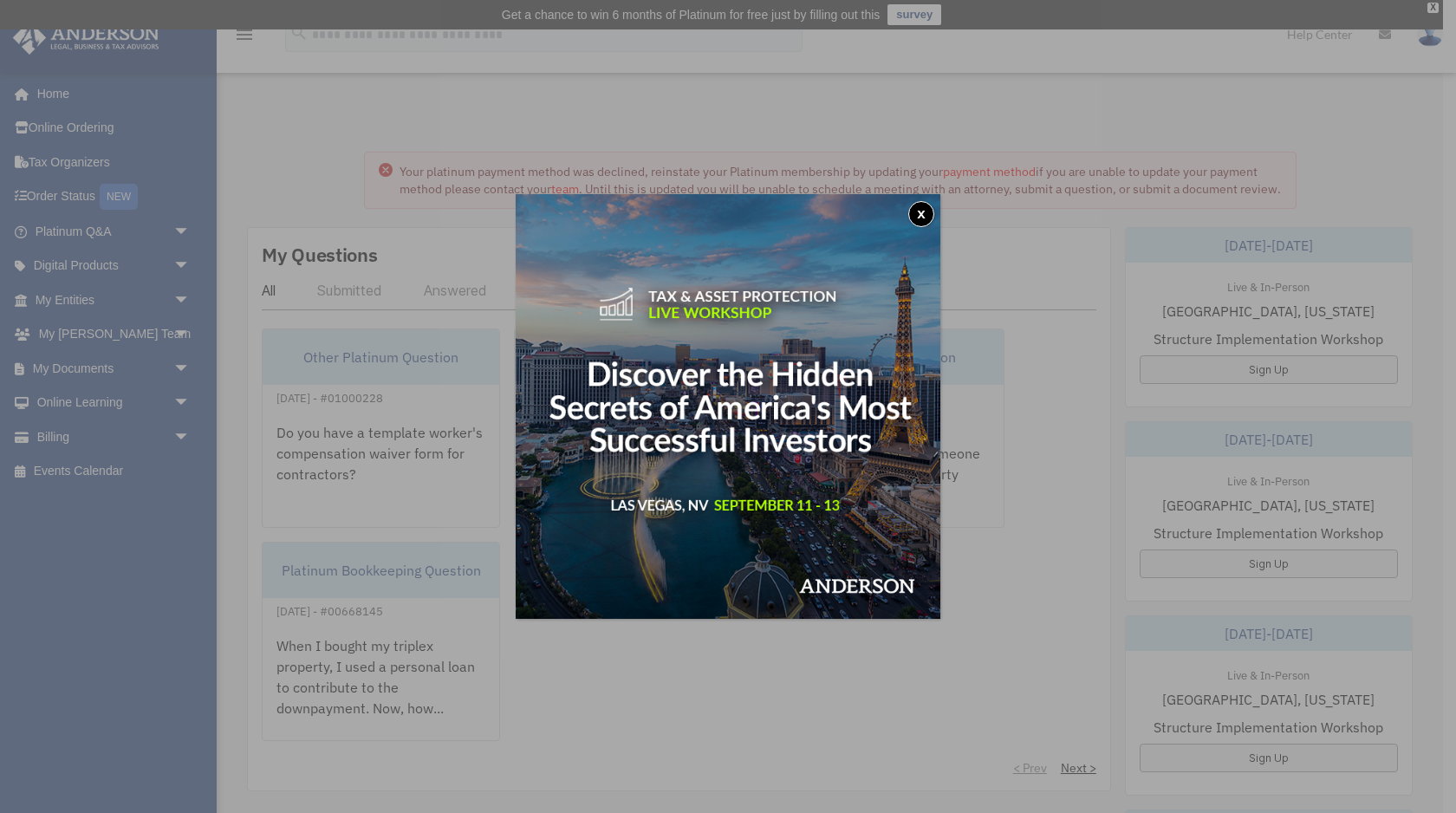
click at [916, 212] on button "x" at bounding box center [922, 214] width 26 height 26
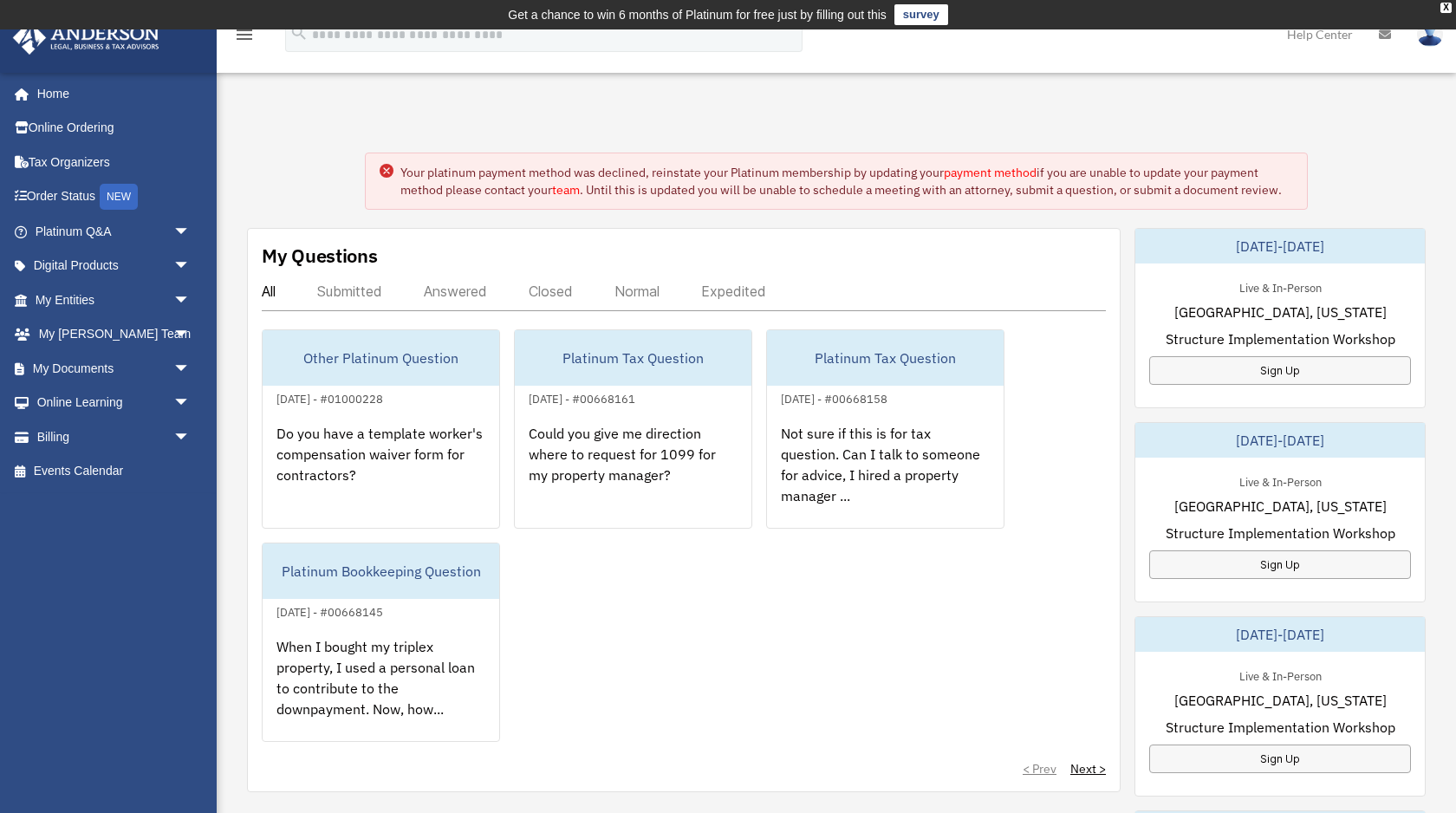
click at [978, 170] on link "payment method" at bounding box center [990, 172] width 93 height 16
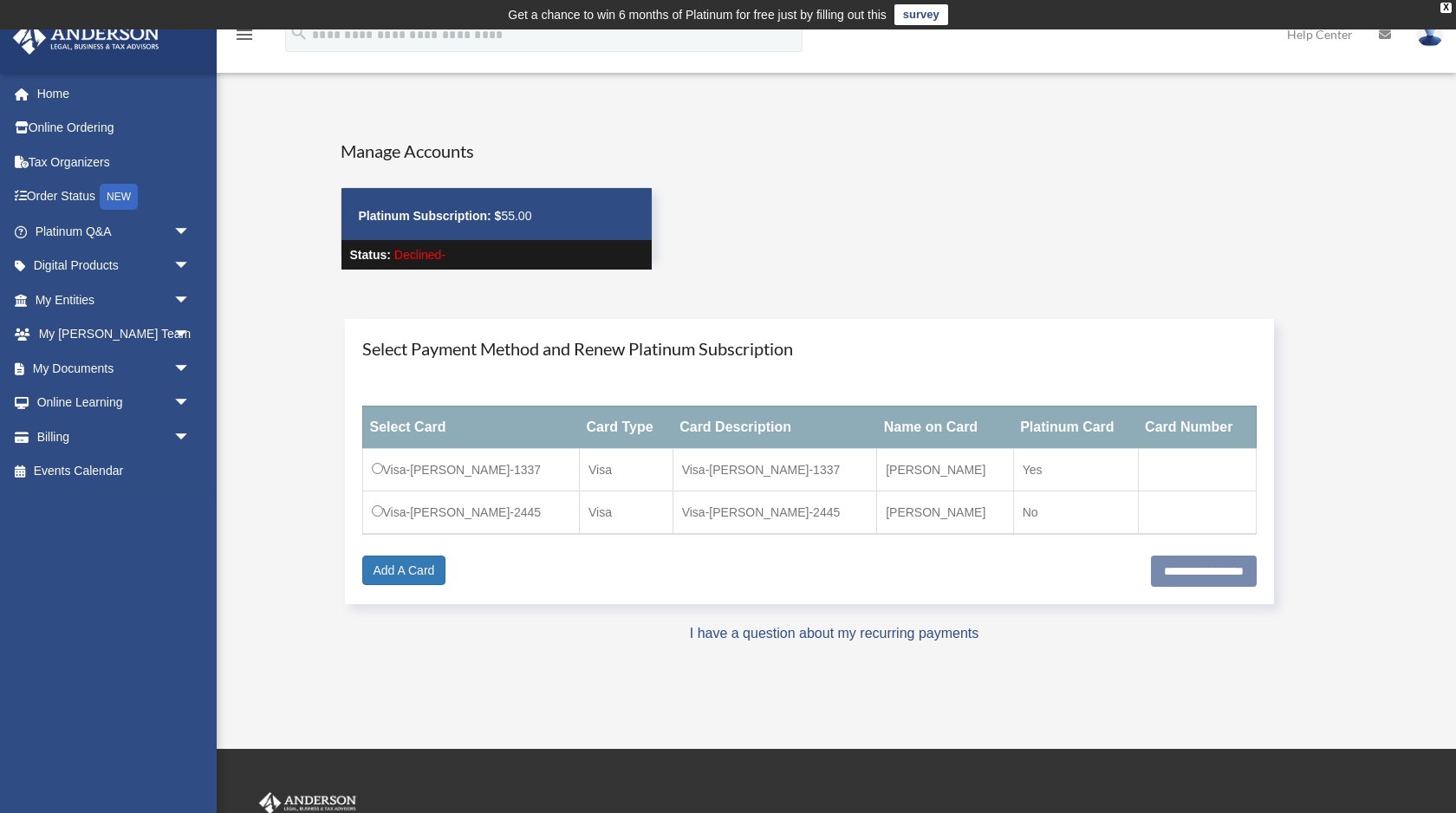
drag, startPoint x: 435, startPoint y: 509, endPoint x: 419, endPoint y: 509, distance: 16.0
click at [432, 509] on td "Visa-[PERSON_NAME]-2445" at bounding box center [471, 513] width 217 height 43
click at [1162, 566] on input "**********" at bounding box center [1204, 570] width 106 height 31
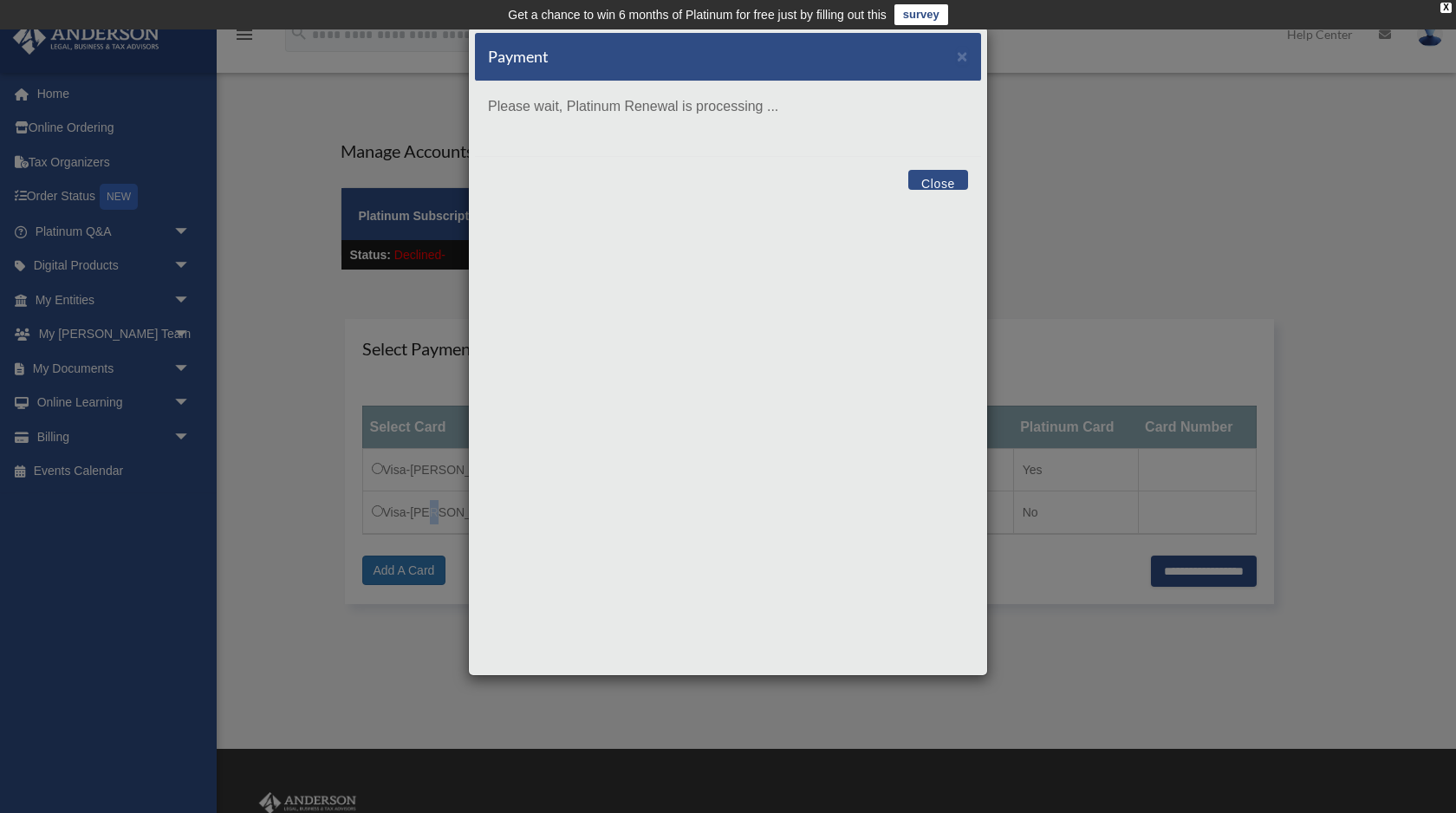
click at [926, 178] on button "Close" at bounding box center [938, 179] width 59 height 20
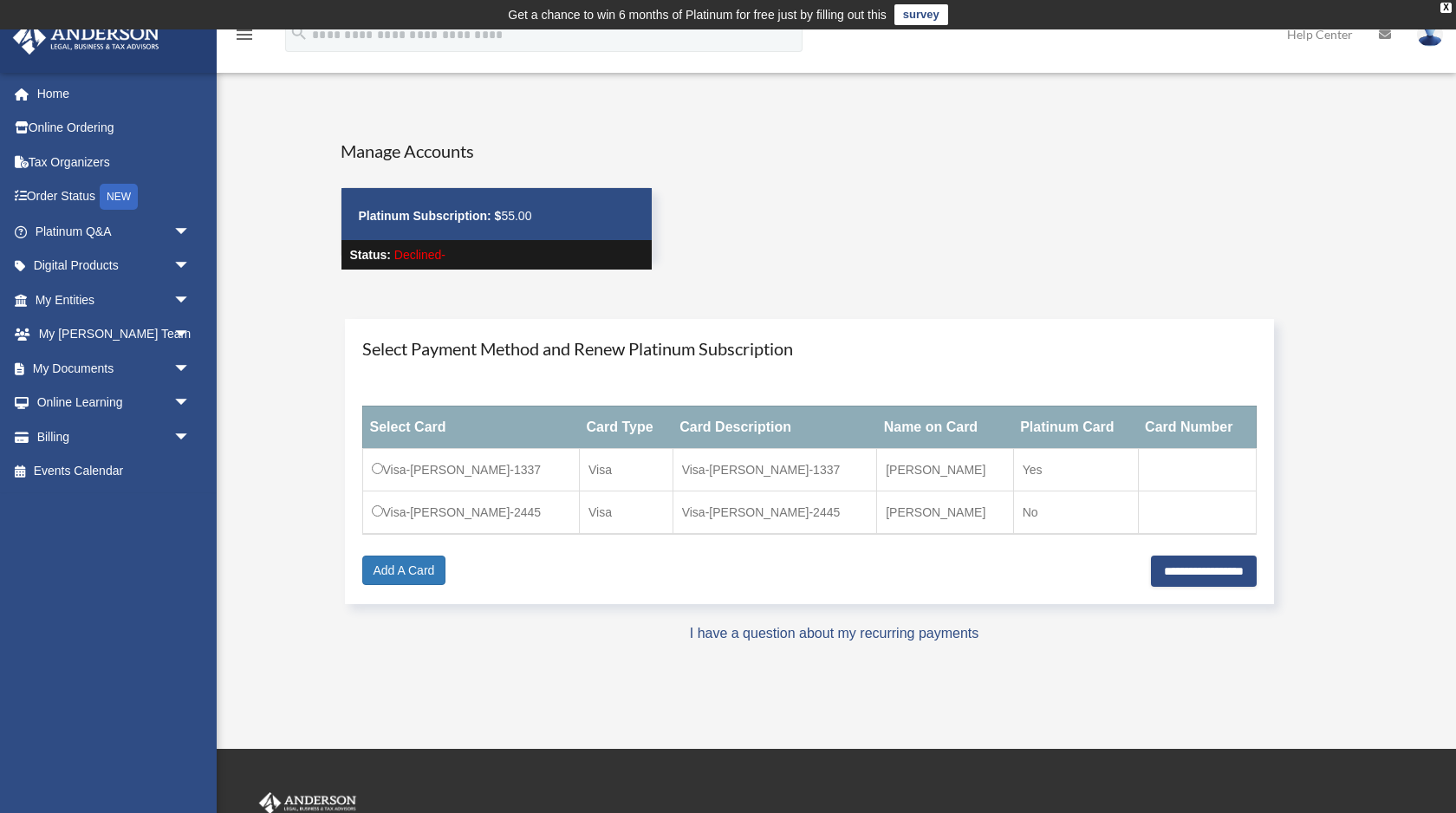
click at [925, 179] on div "Manage Accounts Platinum Subscription: $ 55.00 Status: Declined-" at bounding box center [835, 220] width 1014 height 163
click at [1448, 8] on div "X" at bounding box center [1447, 8] width 11 height 10
